Goal: Transaction & Acquisition: Subscribe to service/newsletter

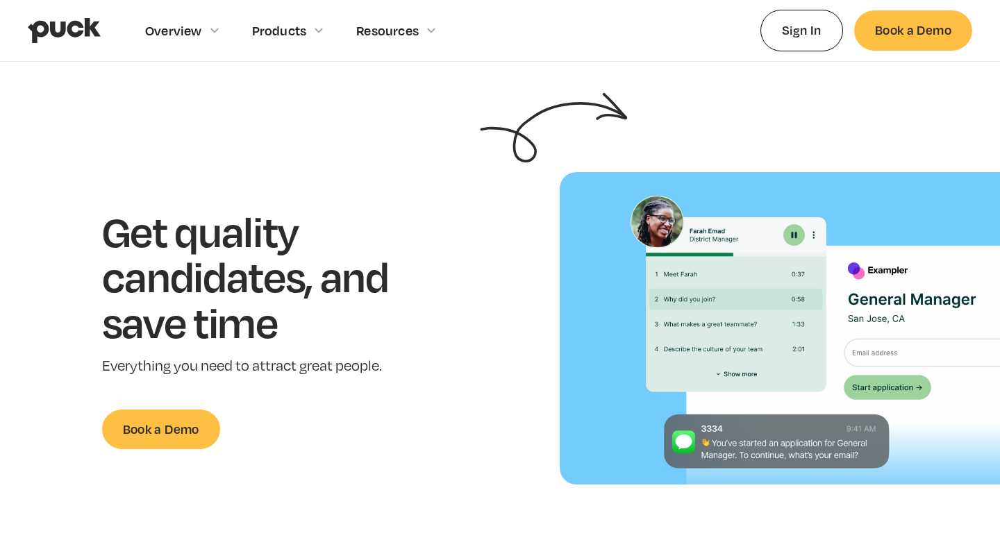
click at [422, 228] on h1 "Get quality candidates, and save time" at bounding box center [267, 276] width 330 height 137
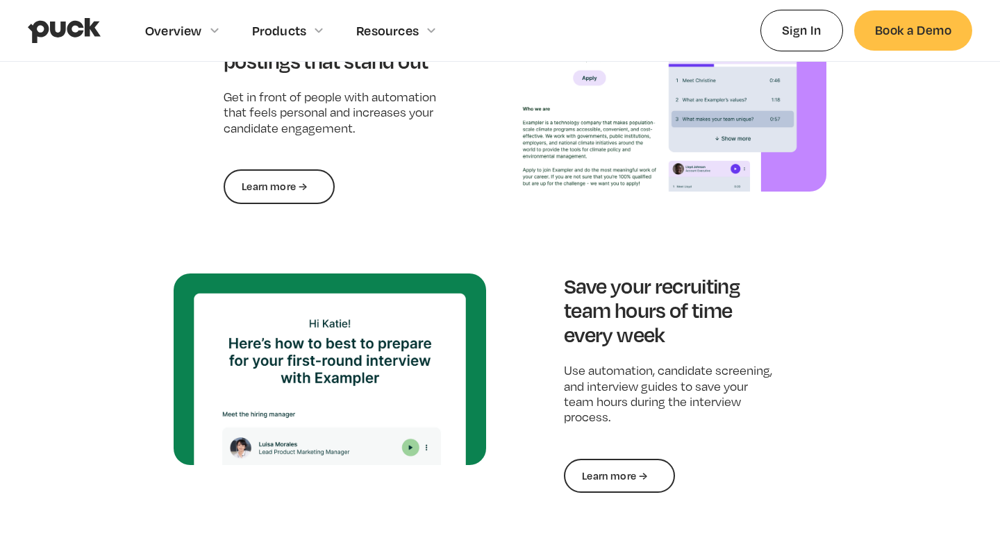
scroll to position [1418, 0]
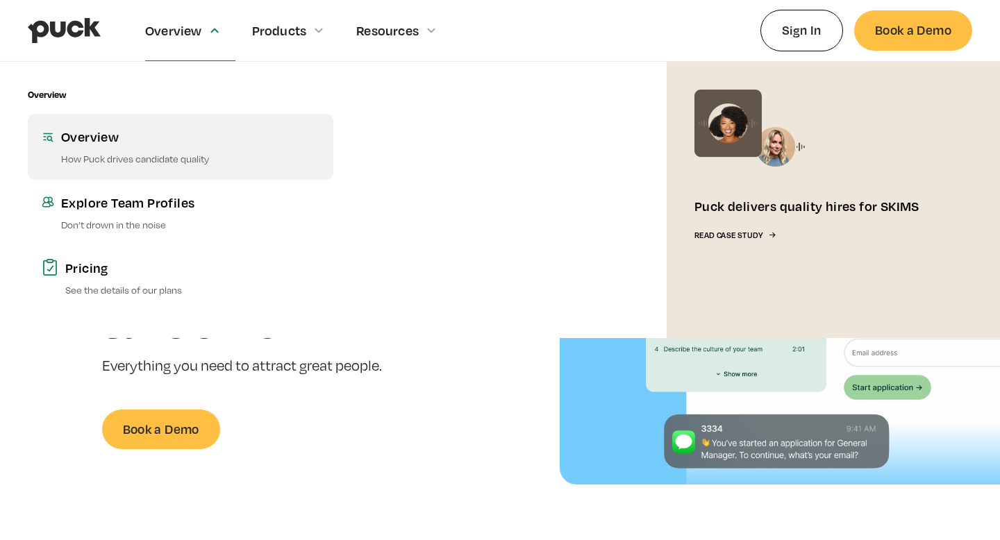
click at [143, 147] on link "Overview How Puck drives candidate quality" at bounding box center [181, 146] width 306 height 65
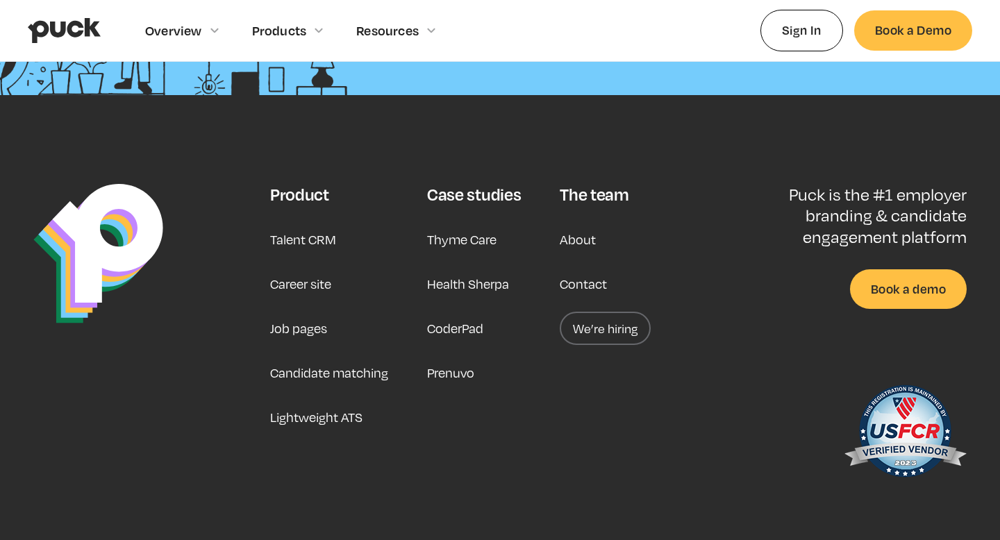
scroll to position [2235, 0]
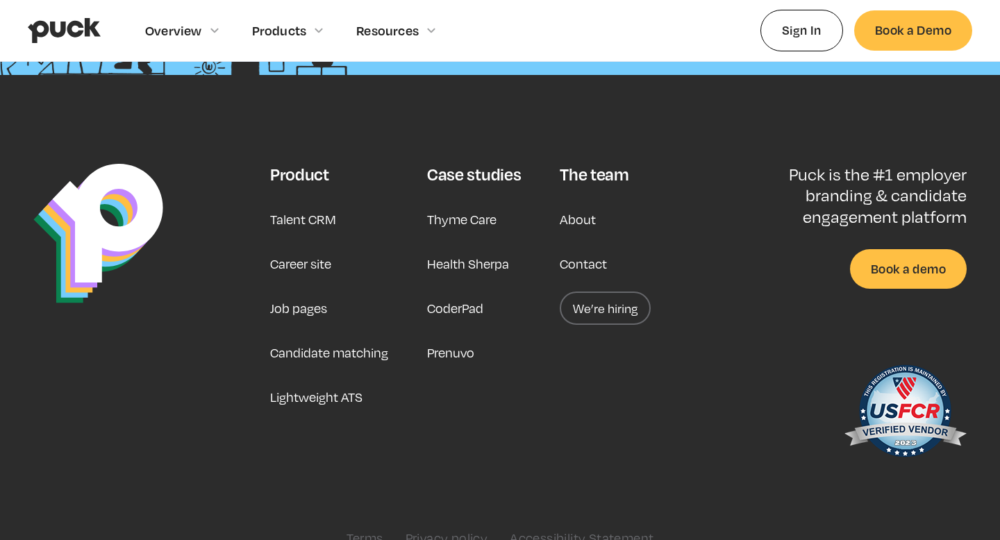
click at [624, 294] on link "We’re hiring" at bounding box center [605, 308] width 91 height 33
click at [92, 26] on img "home" at bounding box center [64, 30] width 73 height 26
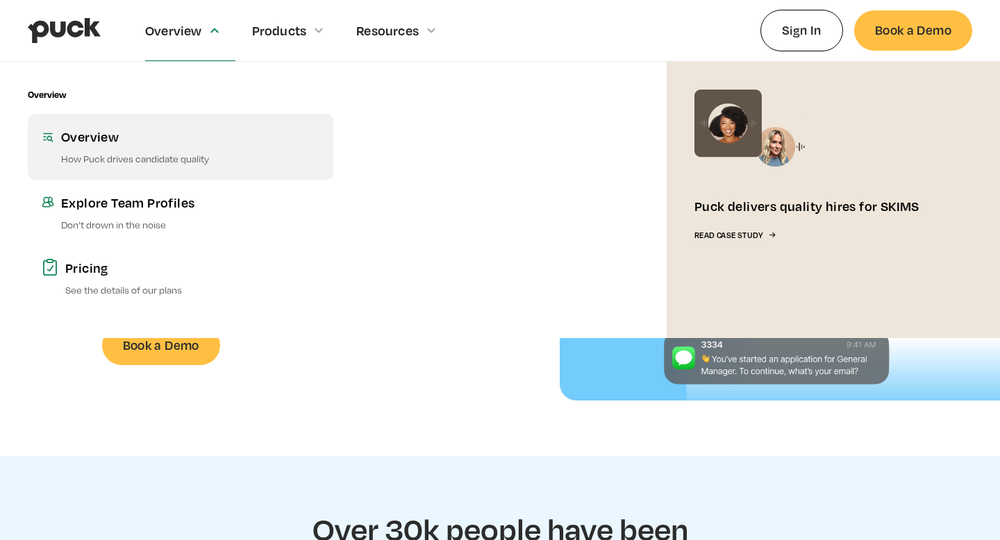
scroll to position [193, 0]
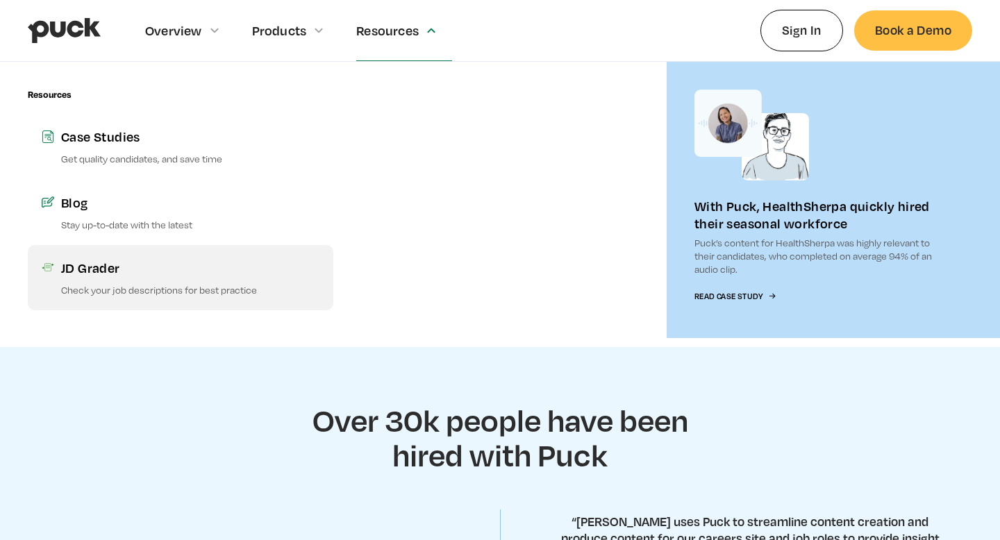
click at [213, 279] on link "JD Grader Check your job descriptions for best practice" at bounding box center [181, 277] width 306 height 65
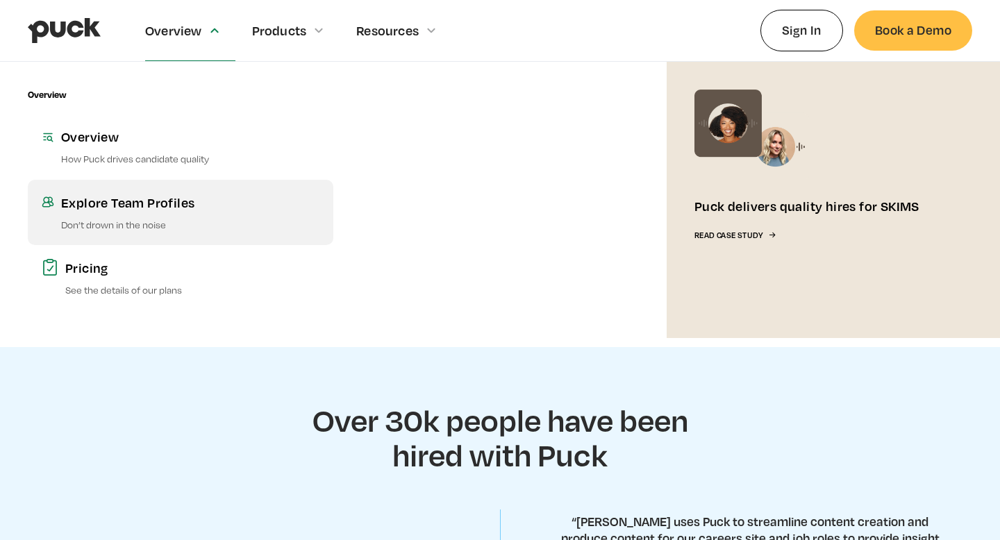
click at [111, 244] on link "Explore Team Profiles Don’t drown in the noise" at bounding box center [181, 212] width 306 height 65
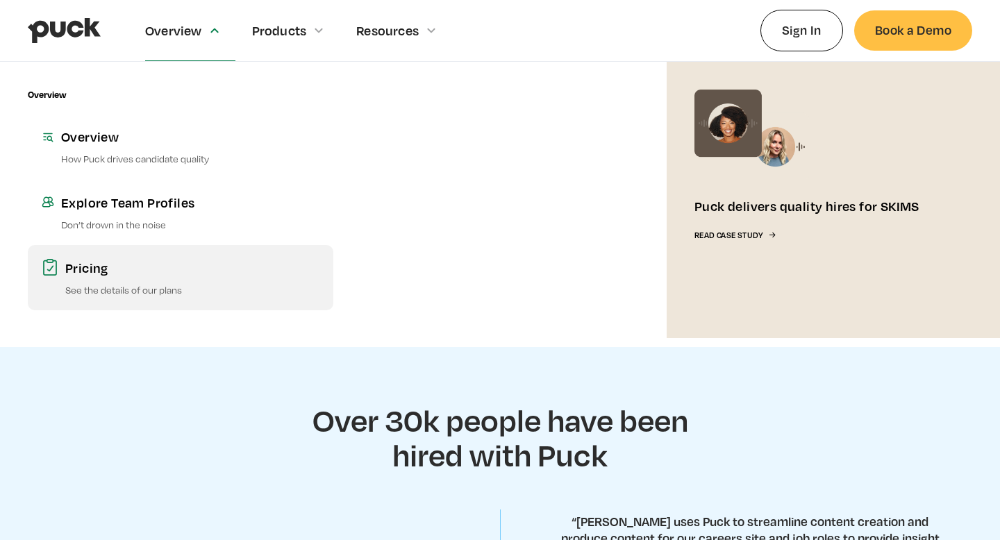
click at [140, 287] on p "See the details of our plans" at bounding box center [192, 289] width 254 height 13
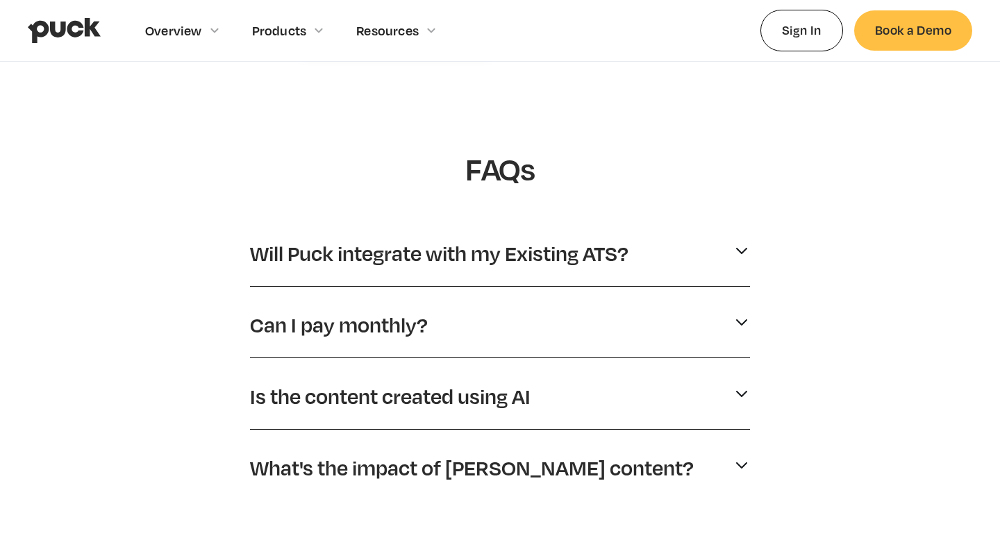
scroll to position [82, 0]
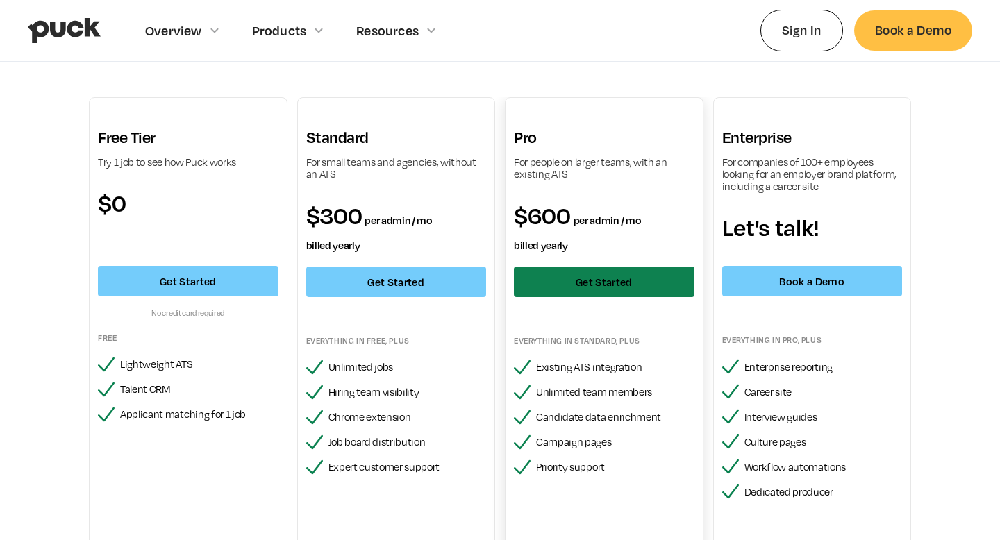
click at [547, 279] on link "Get Started" at bounding box center [604, 282] width 181 height 31
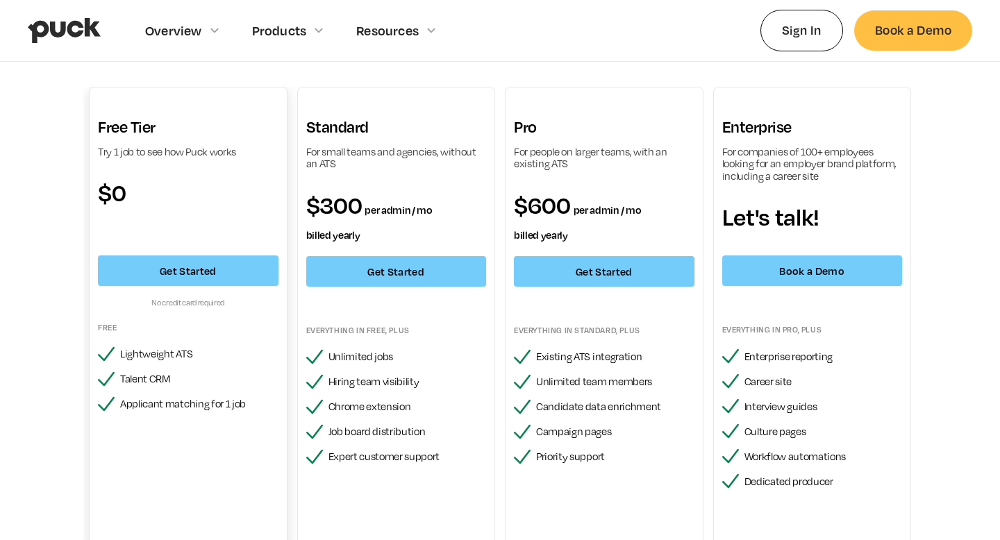
scroll to position [94, 0]
